Goal: Transaction & Acquisition: Register for event/course

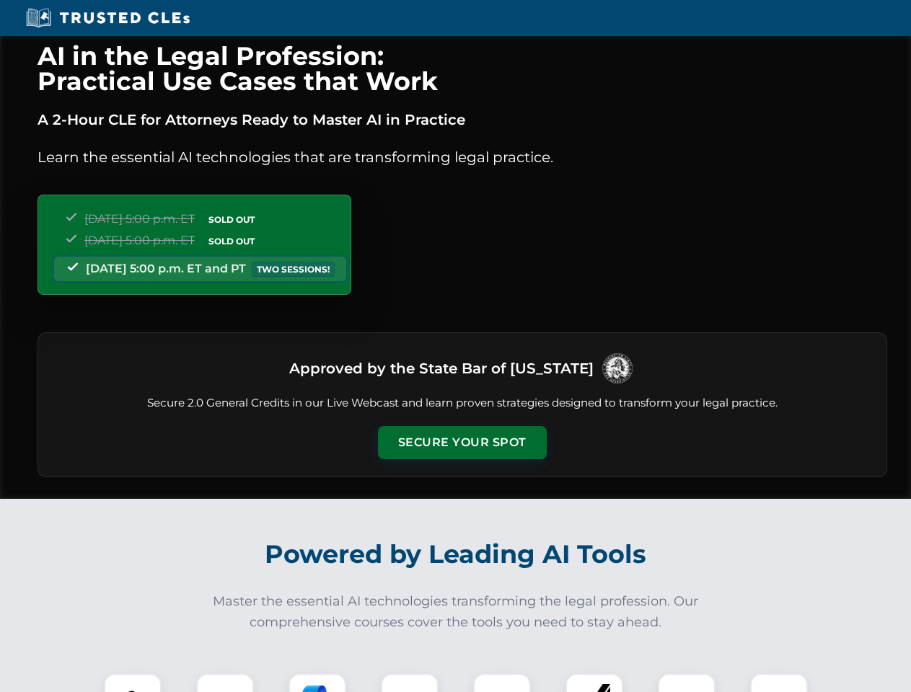
click at [461, 443] on button "Secure Your Spot" at bounding box center [462, 442] width 169 height 33
click at [133, 683] on img at bounding box center [133, 702] width 42 height 42
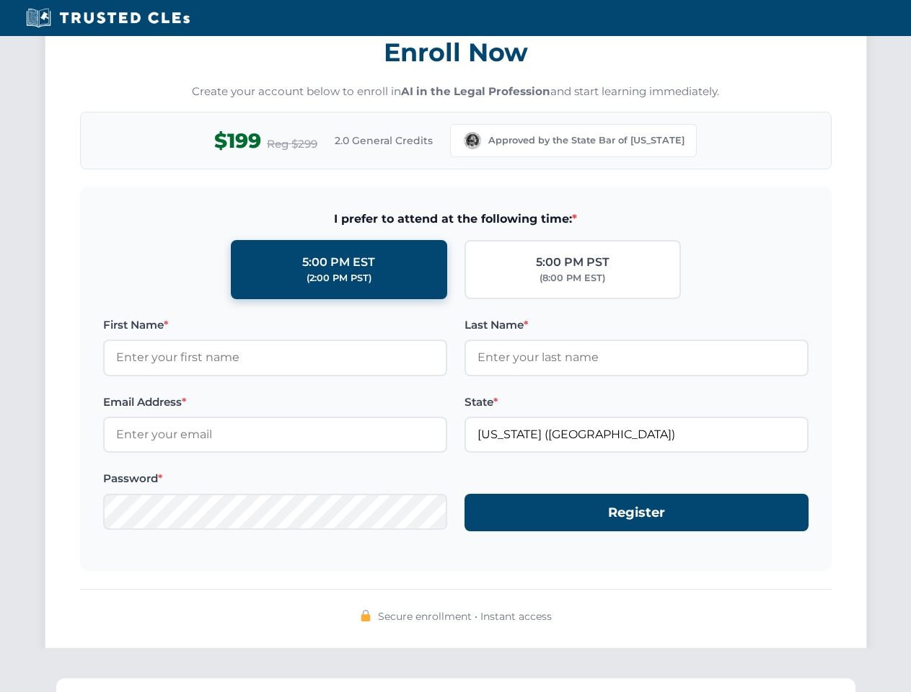
scroll to position [1415, 0]
